Goal: Communication & Community: Participate in discussion

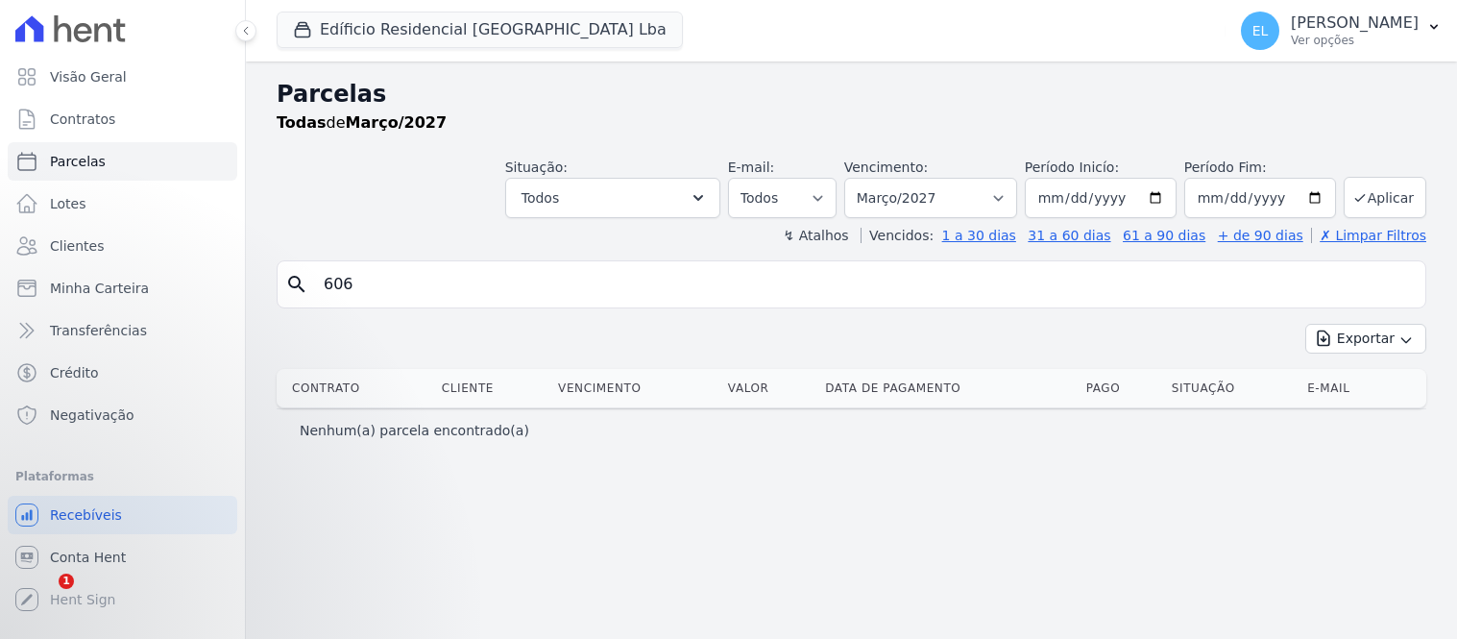
select select
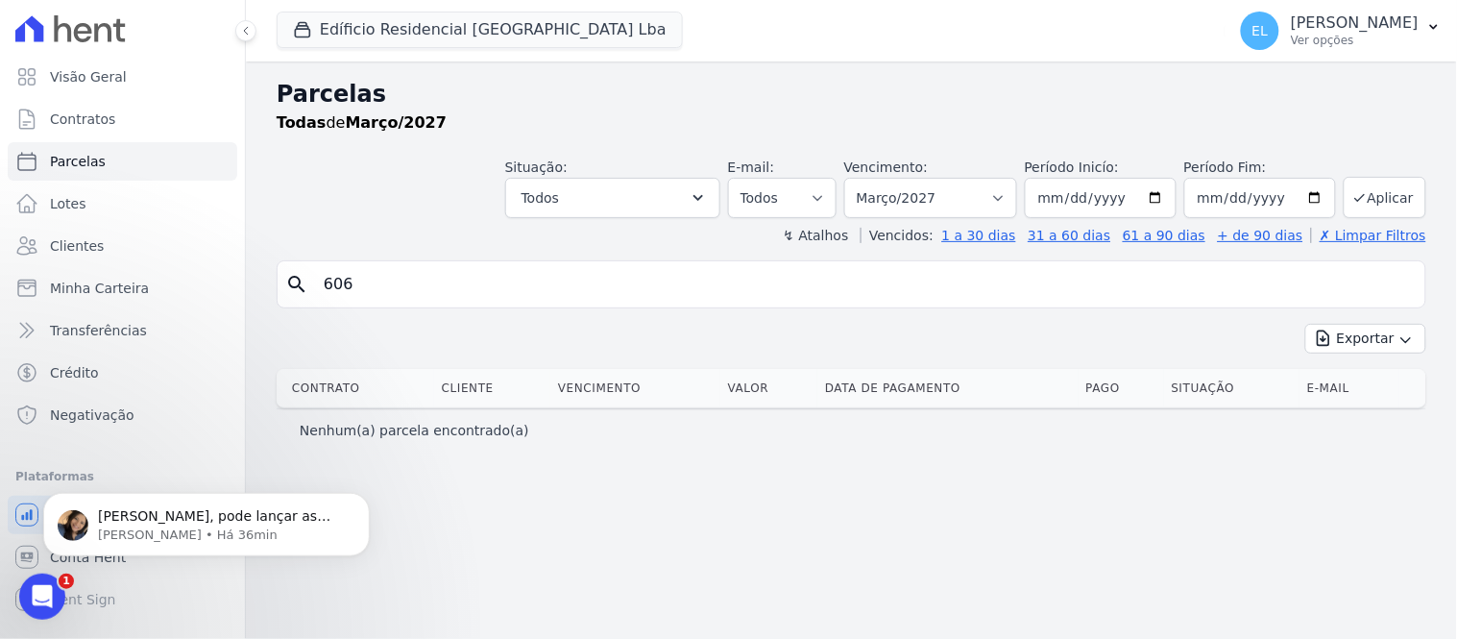
scroll to position [5532, 0]
click at [199, 521] on span "[PERSON_NAME], pode lançar as parcelas, e internamente altero o mês de competên…" at bounding box center [214, 534] width 232 height 54
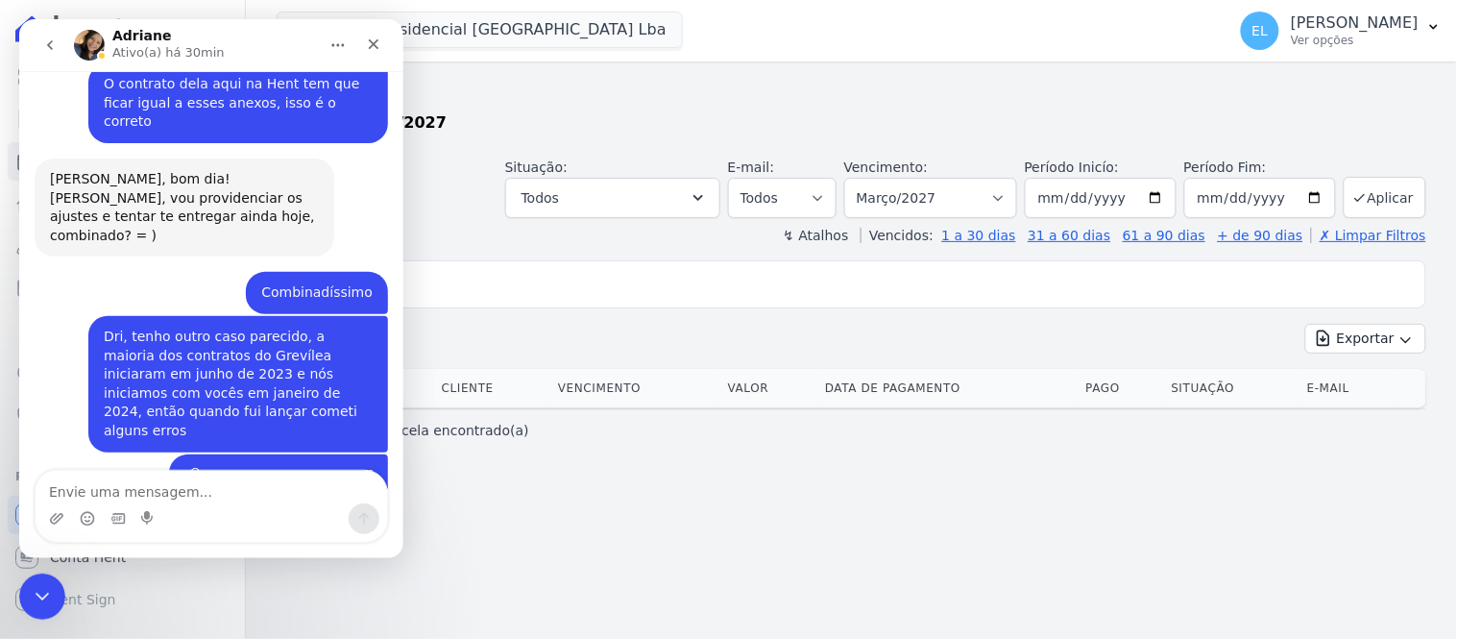
scroll to position [6406, 0]
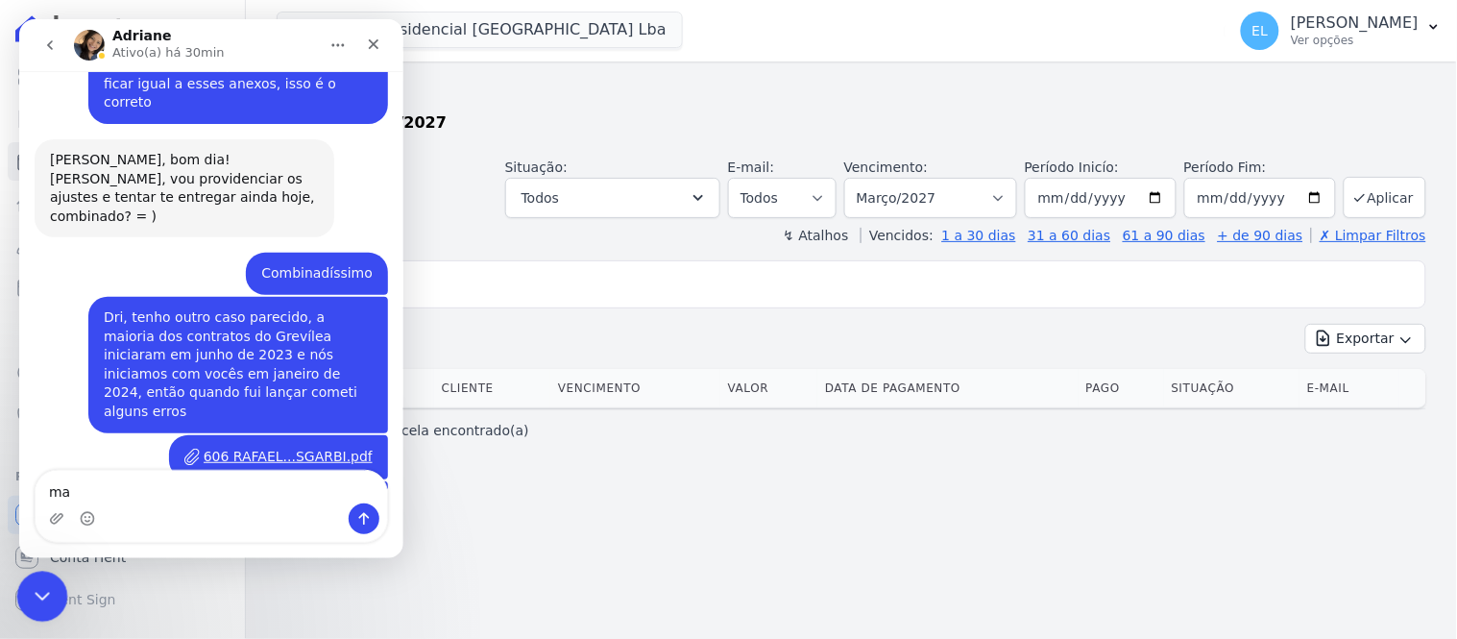
type textarea "m"
click at [40, 598] on icon "Encerramento do Messenger da Intercom" at bounding box center [39, 593] width 23 height 23
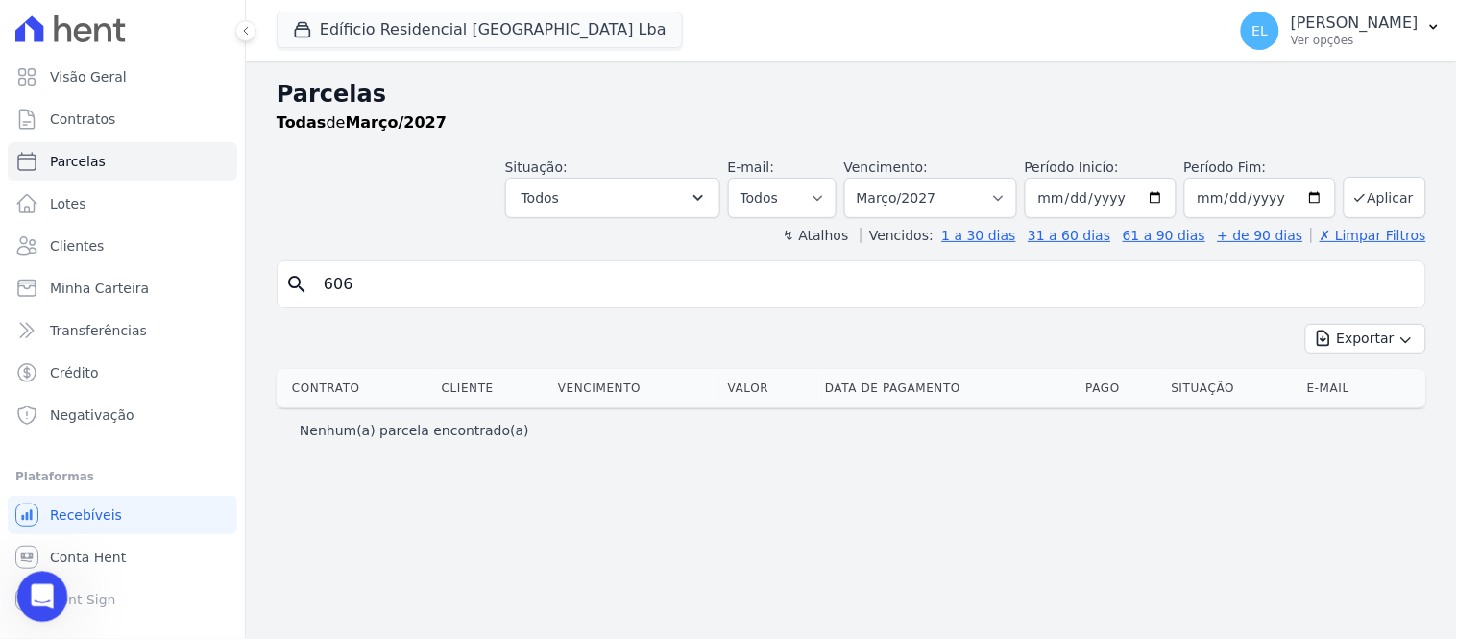
click at [50, 597] on icon "Abertura do Messenger da Intercom" at bounding box center [40, 594] width 32 height 32
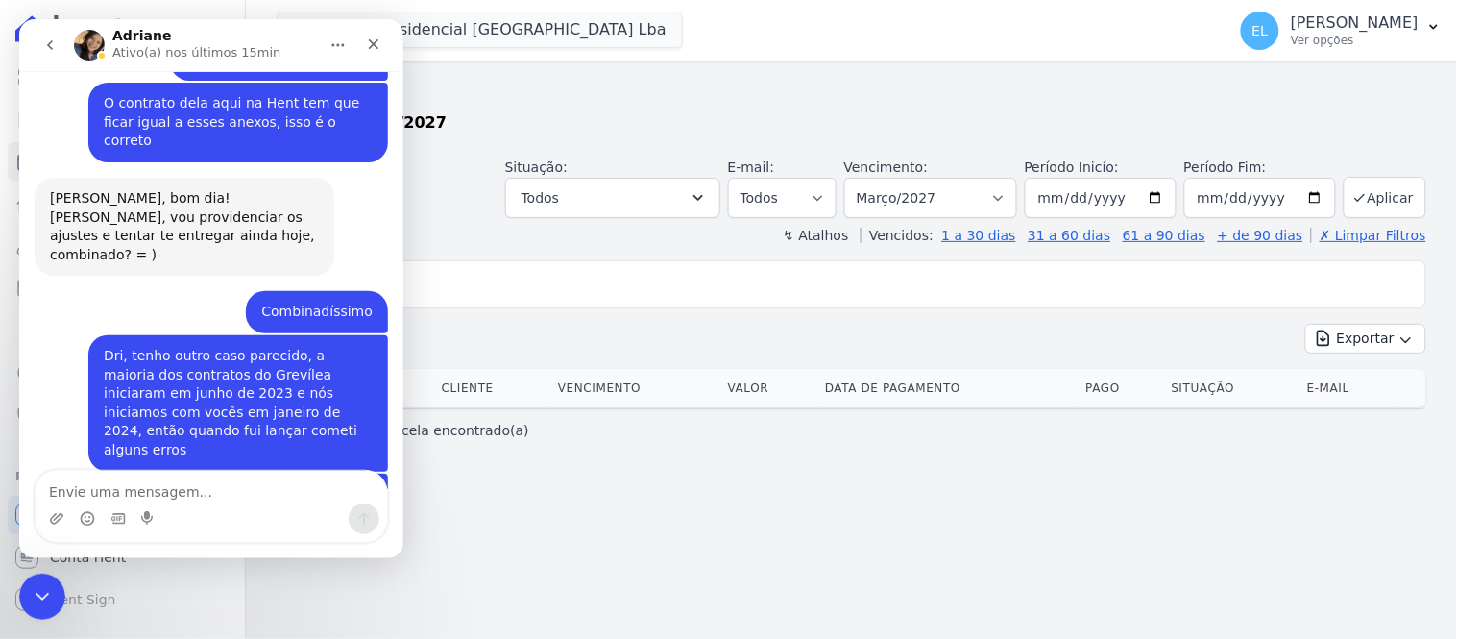
scroll to position [6373, 0]
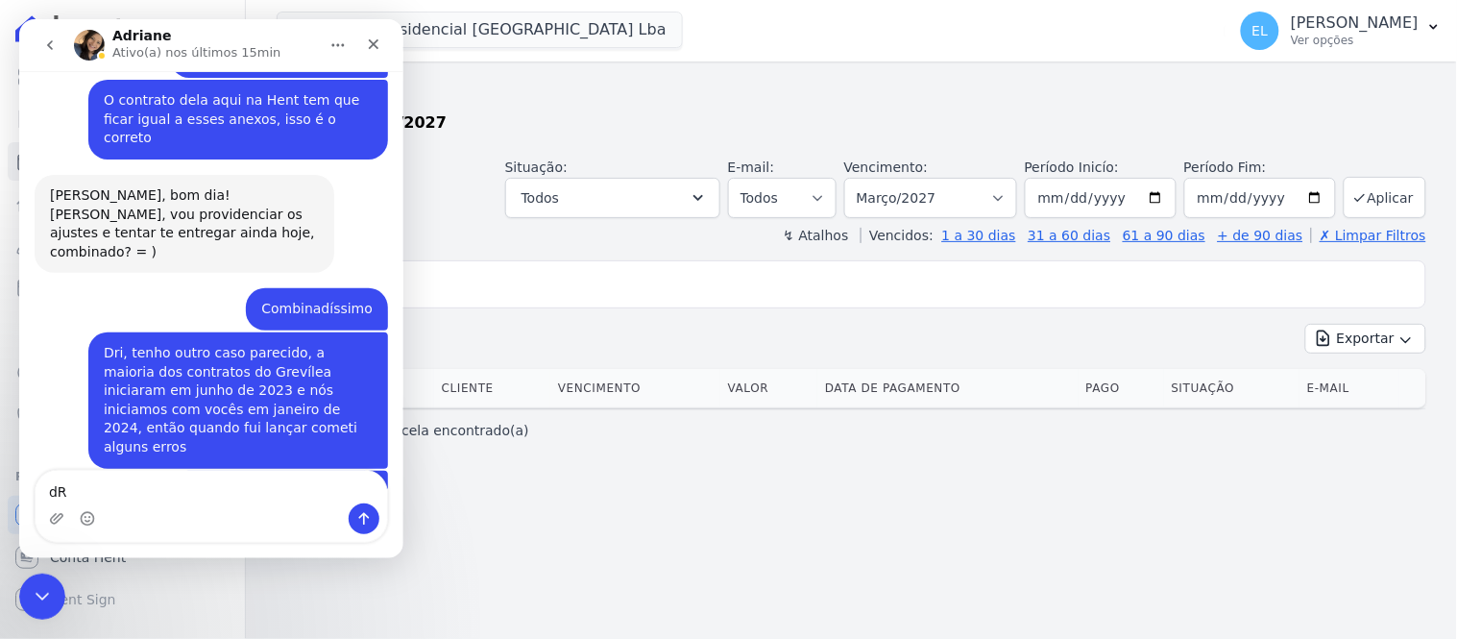
type textarea "d"
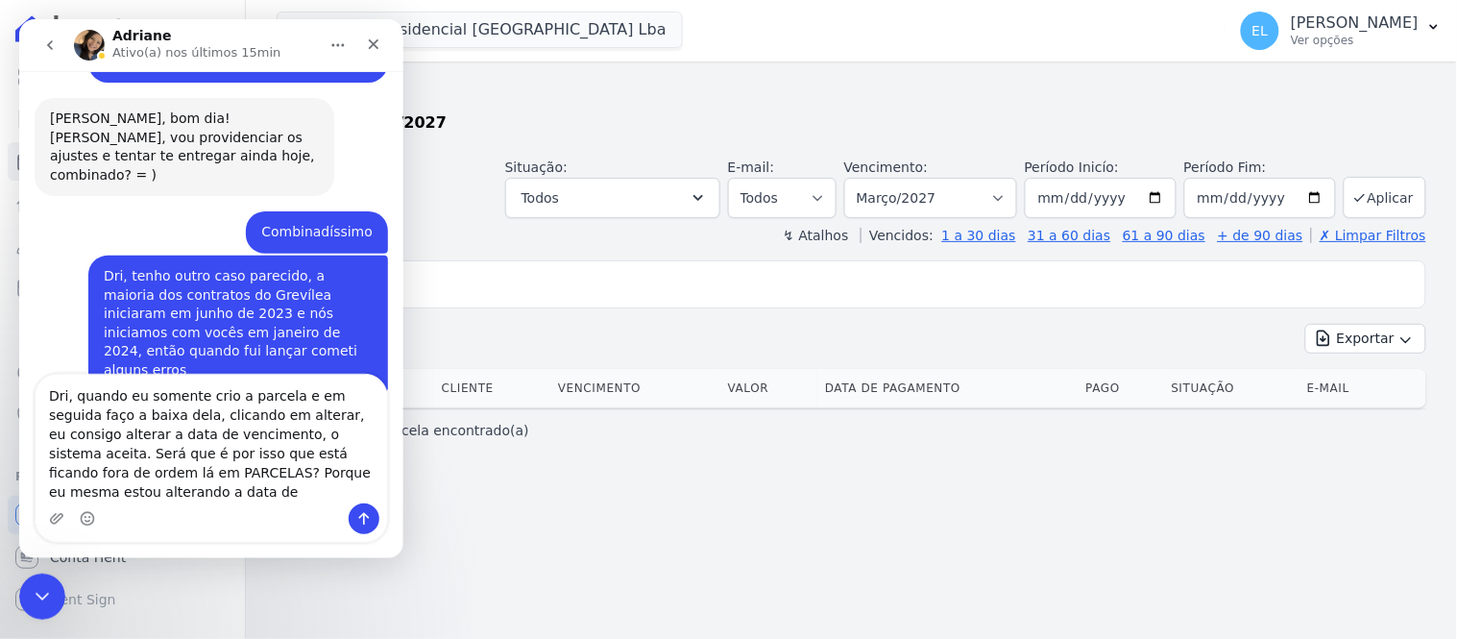
scroll to position [6469, 0]
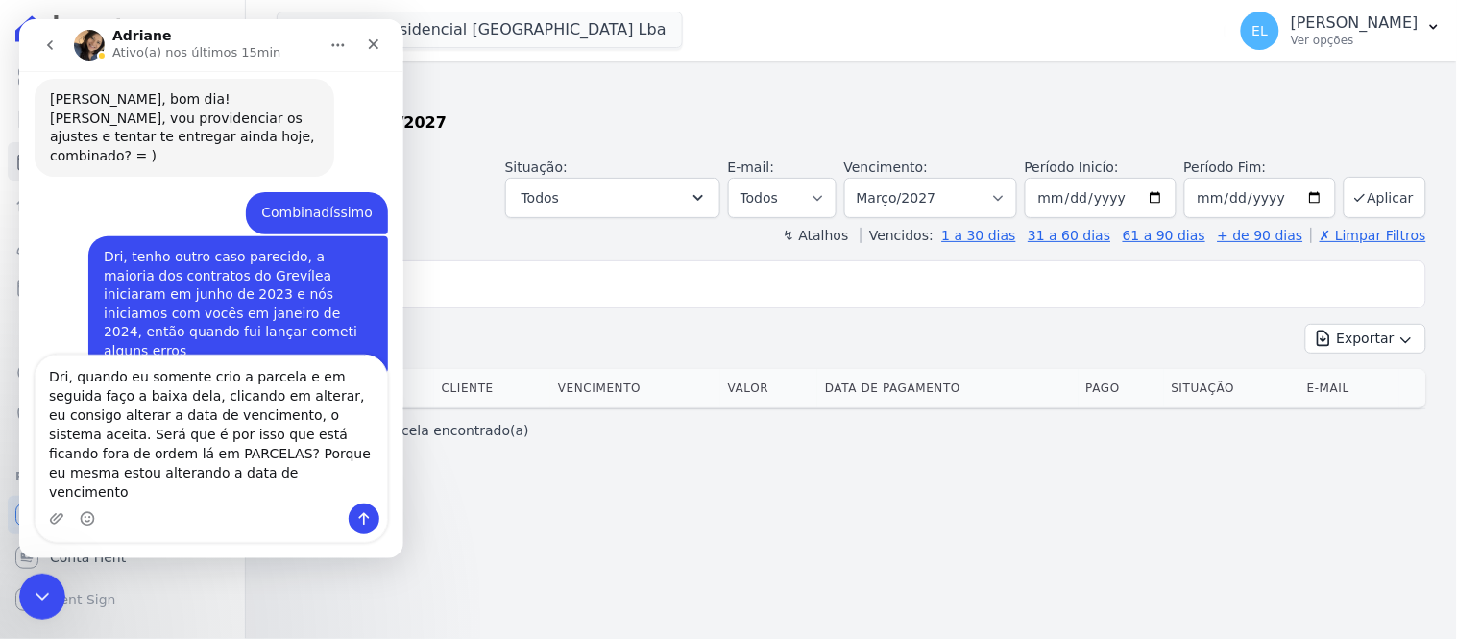
type textarea "Dri, quando eu somente crio a parcela e em seguida faço a baixa dela, clicando …"
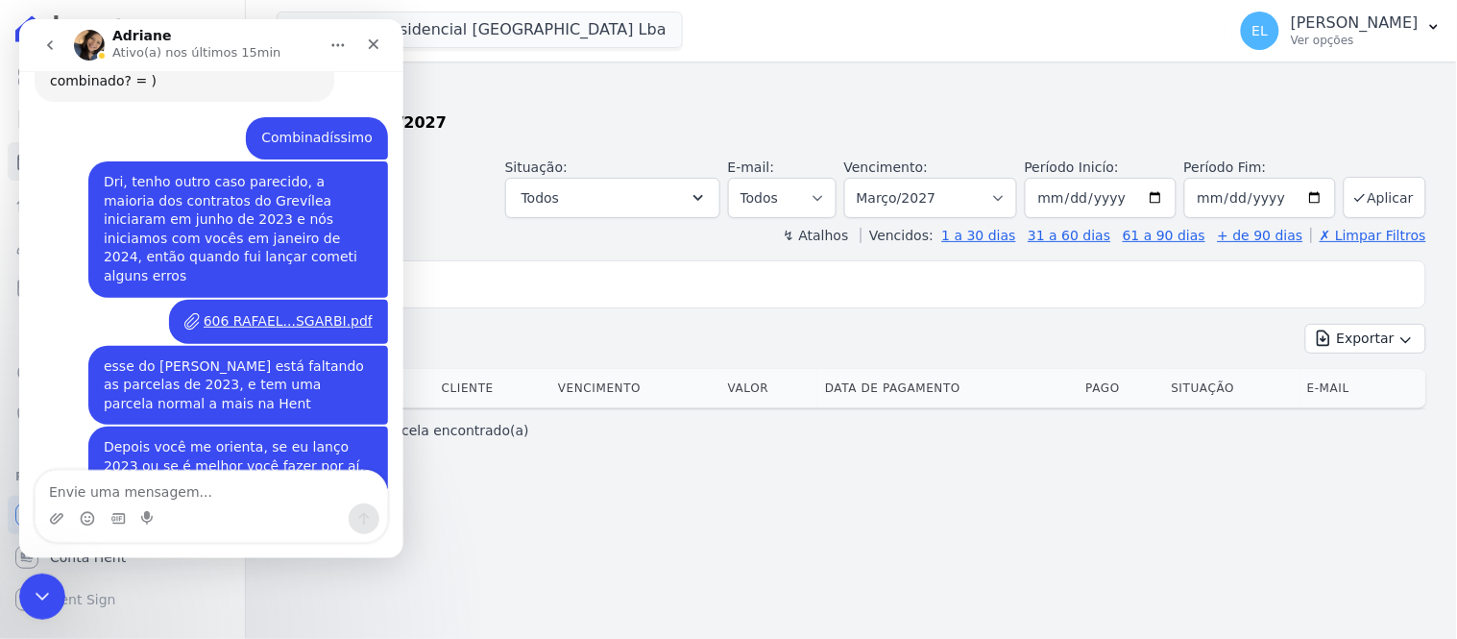
scroll to position [6543, 0]
drag, startPoint x: 43, startPoint y: 594, endPoint x: 77, endPoint y: 1134, distance: 540.8
click at [44, 594] on icon "Encerramento do Messenger da Intercom" at bounding box center [39, 593] width 23 height 23
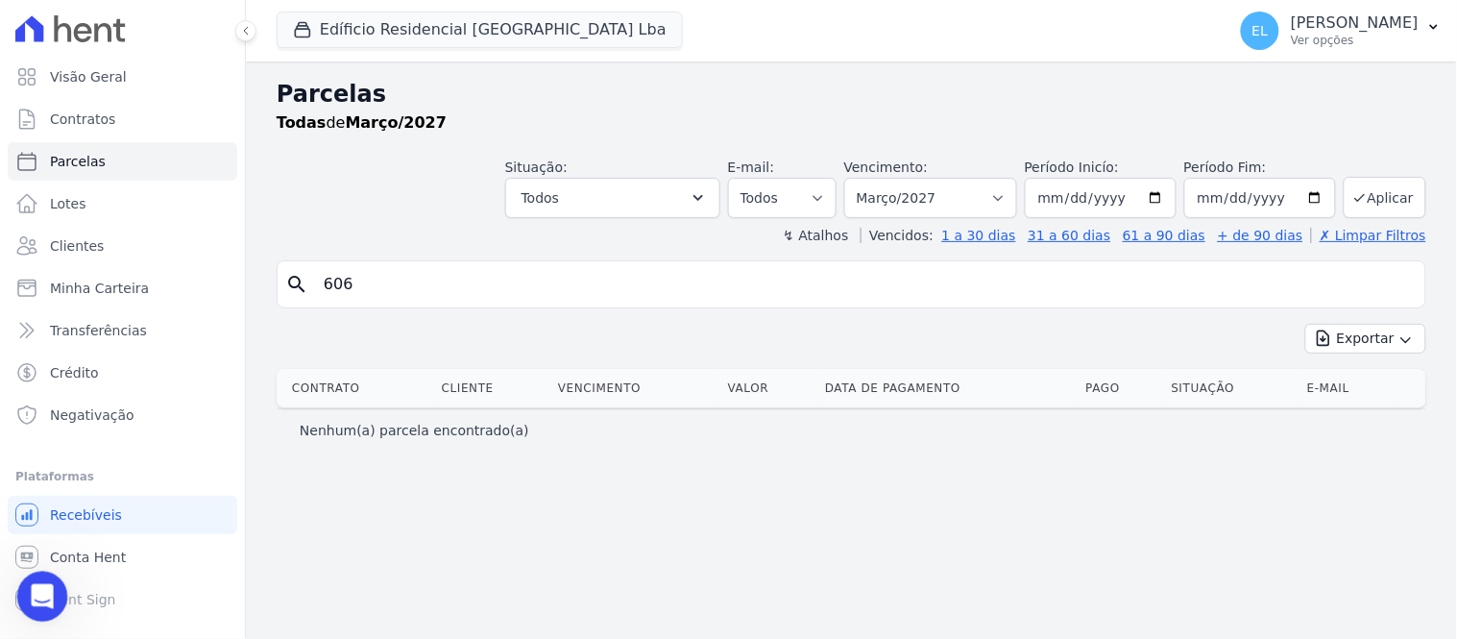
click at [39, 592] on icon "Abertura do Messenger da Intercom" at bounding box center [40, 594] width 32 height 32
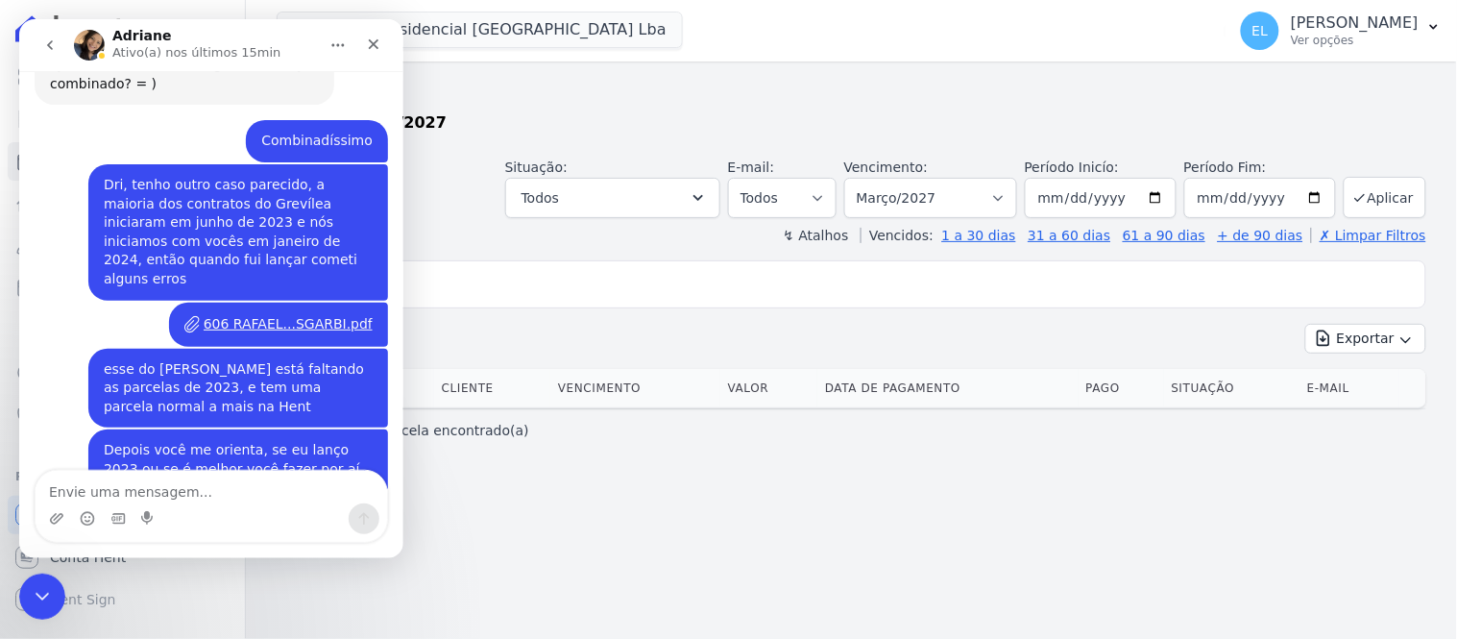
scroll to position [6544, 0]
click at [43, 585] on icon "Encerramento do Messenger da Intercom" at bounding box center [39, 593] width 23 height 23
